Goal: Use online tool/utility: Utilize a website feature to perform a specific function

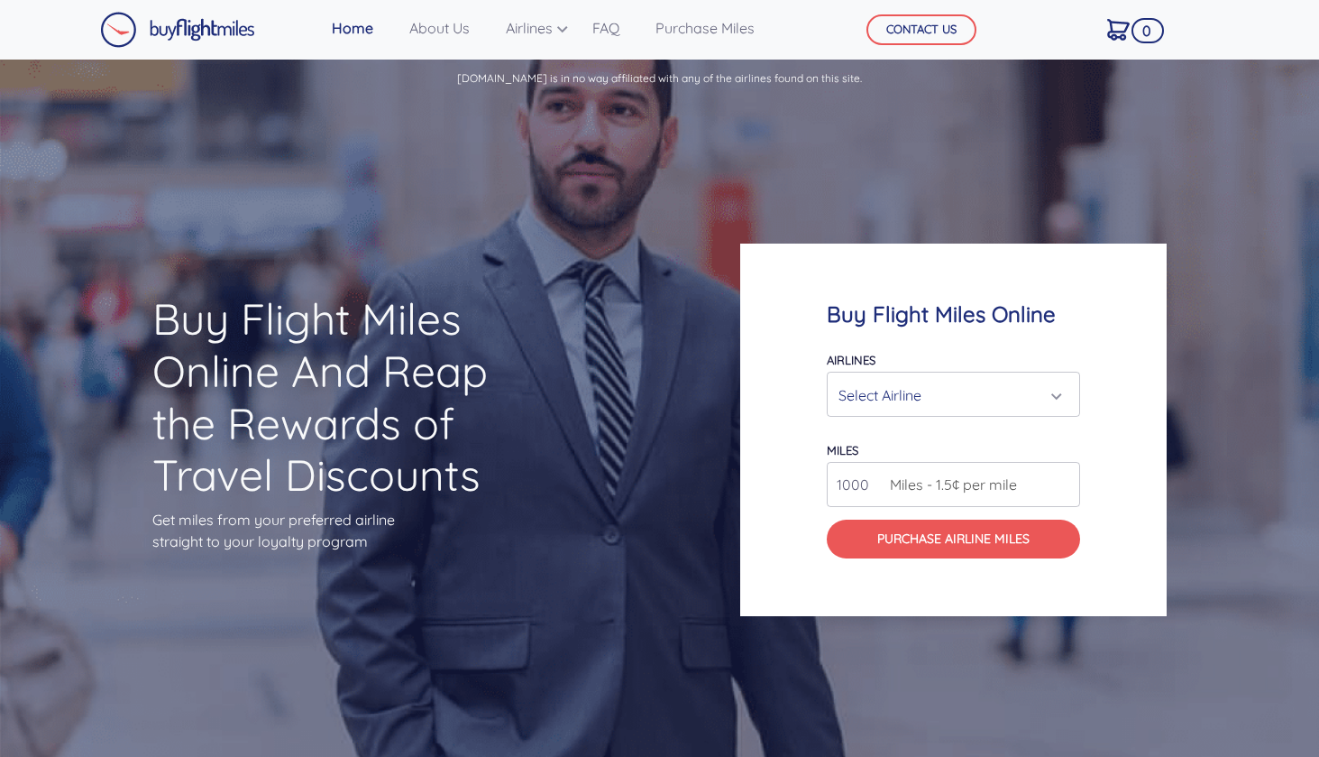
click at [876, 390] on div "Select Airline" at bounding box center [948, 395] width 219 height 34
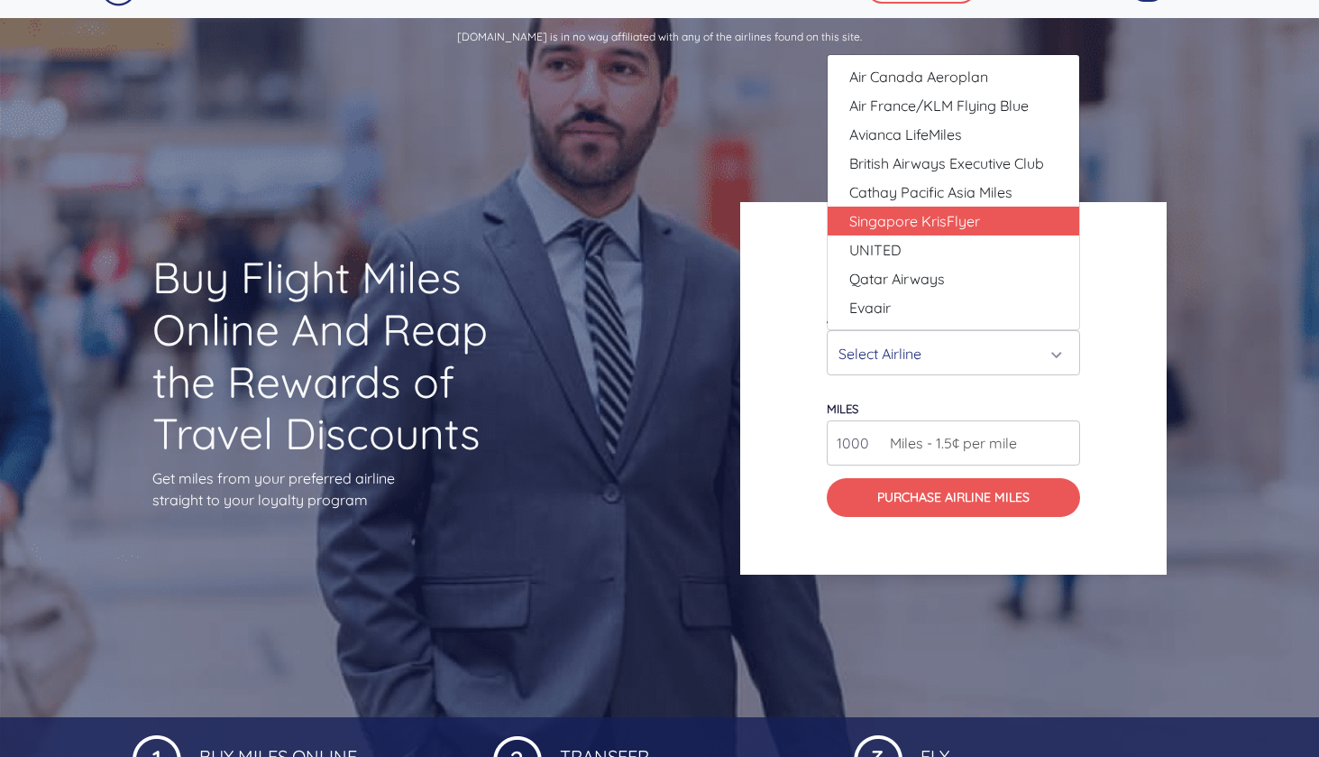
scroll to position [43, 0]
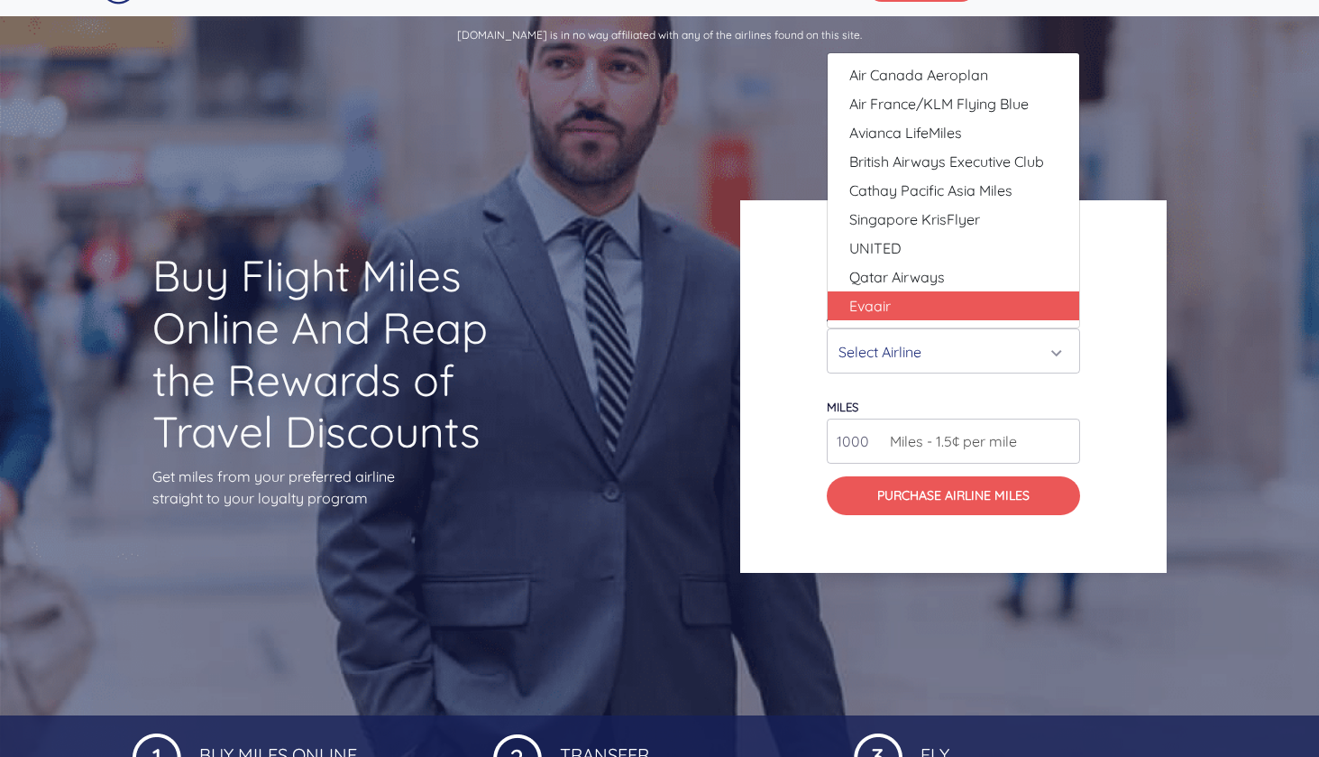
click at [897, 298] on link "Evaair" at bounding box center [954, 305] width 252 height 29
select select "Evaair"
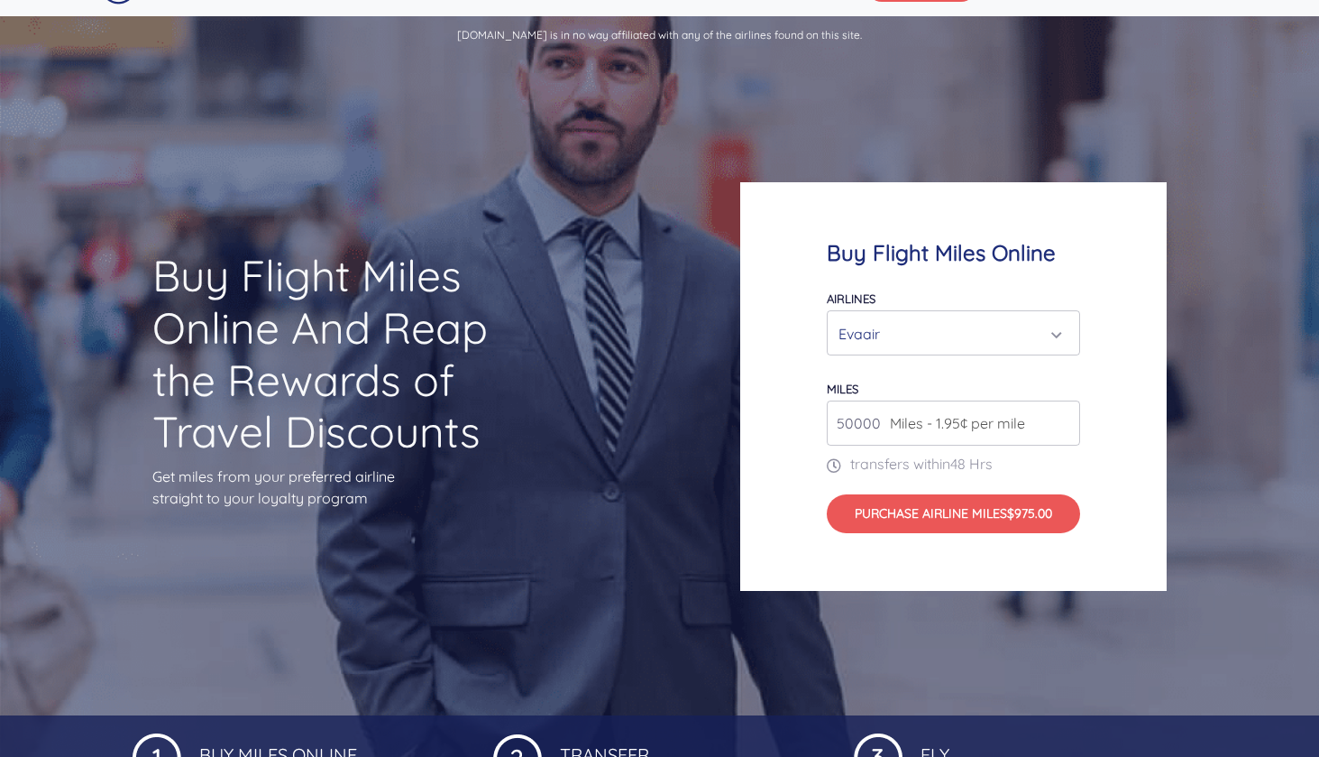
click at [897, 435] on input "50000" at bounding box center [953, 422] width 253 height 45
click at [1061, 421] on input "51000" at bounding box center [953, 422] width 253 height 45
click at [1062, 431] on input "50000" at bounding box center [953, 422] width 253 height 45
click at [1062, 429] on input "50000" at bounding box center [953, 422] width 253 height 45
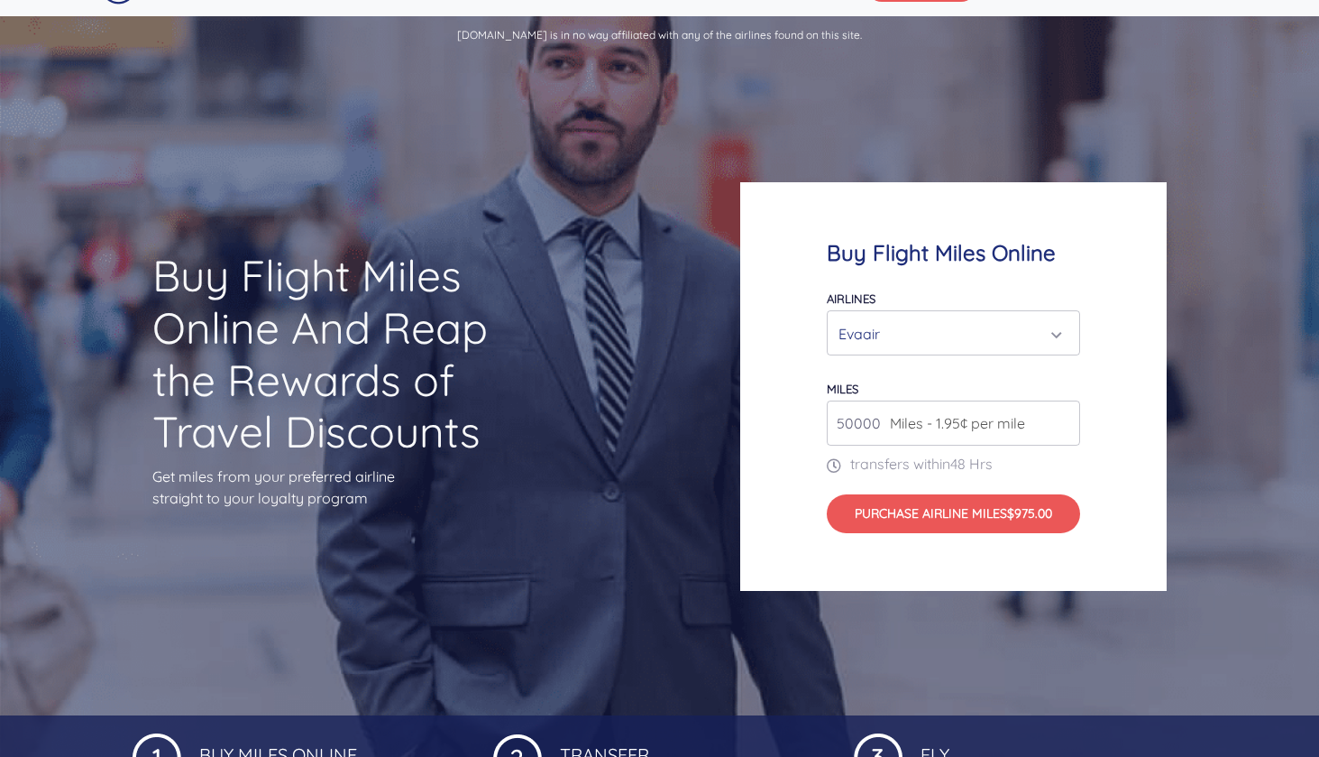
click at [1063, 425] on input "50000" at bounding box center [953, 422] width 253 height 45
click at [1065, 420] on input "51000" at bounding box center [953, 422] width 253 height 45
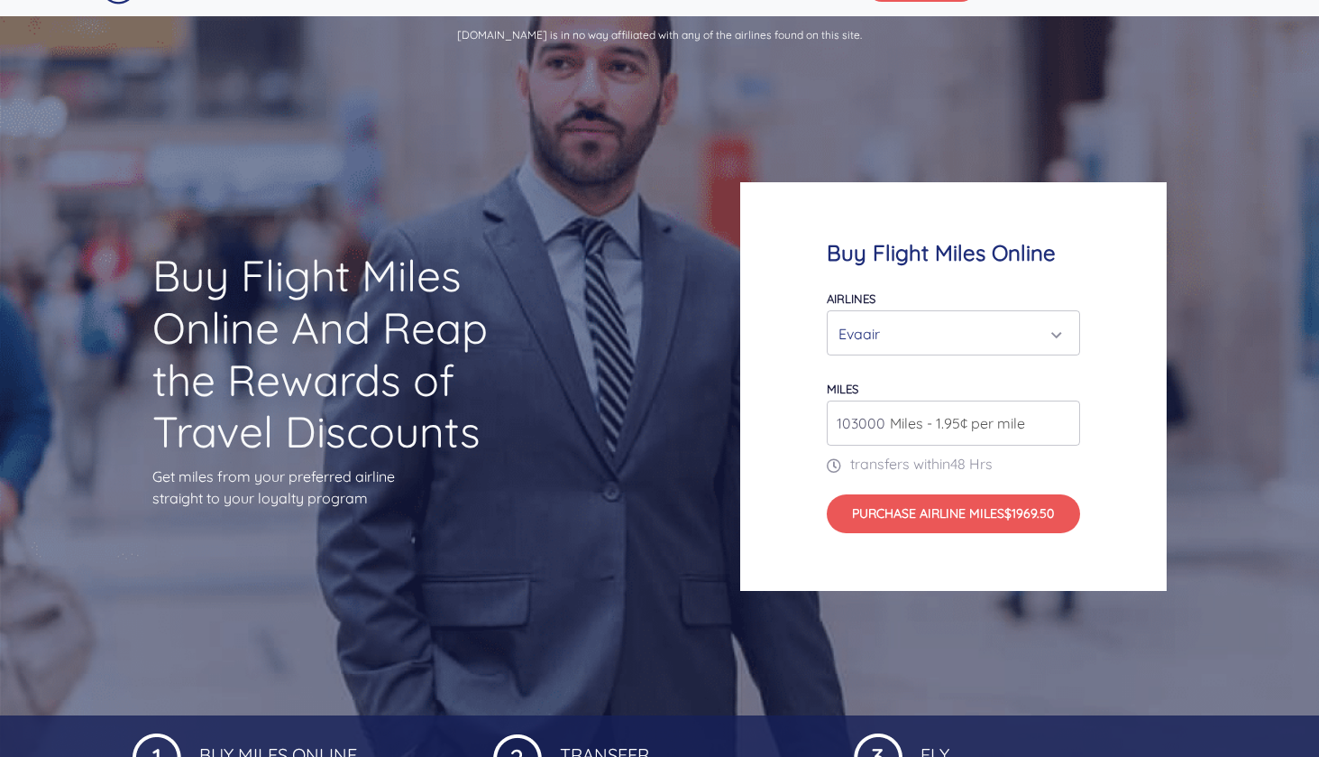
click at [1065, 420] on input "103000" at bounding box center [953, 422] width 253 height 45
type input "50000"
click at [1065, 428] on input "50000" at bounding box center [953, 422] width 253 height 45
click at [1066, 428] on input "50000" at bounding box center [953, 422] width 253 height 45
